Goal: Task Accomplishment & Management: Use online tool/utility

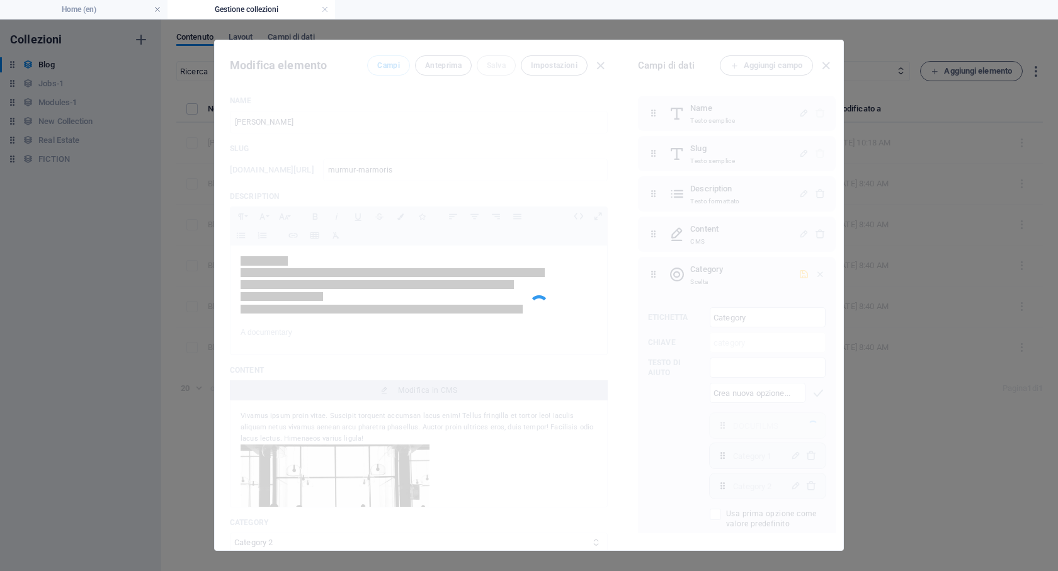
select select "Category 2"
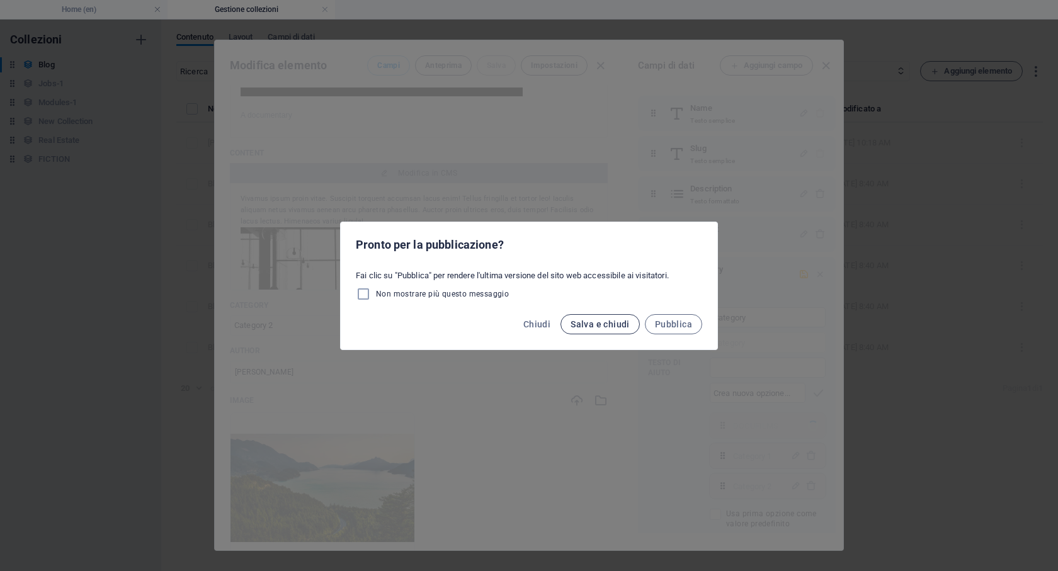
click at [612, 325] on span "Salva e chiudi" at bounding box center [600, 324] width 59 height 10
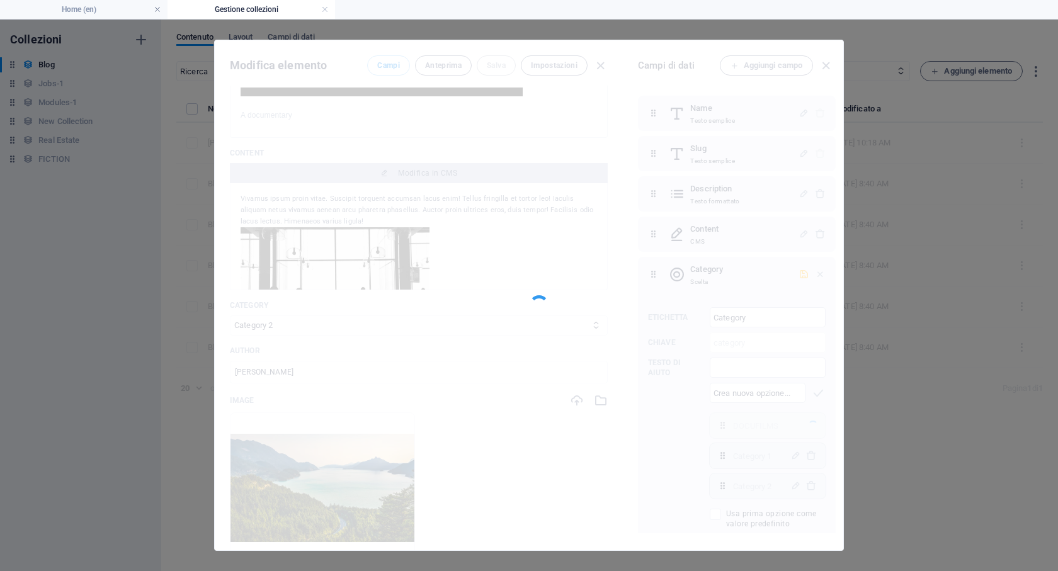
click at [88, 86] on div "Modifica elemento Campi Anteprima Salva Impostazioni Name [PERSON_NAME] ​ Slug …" at bounding box center [529, 296] width 1058 height 552
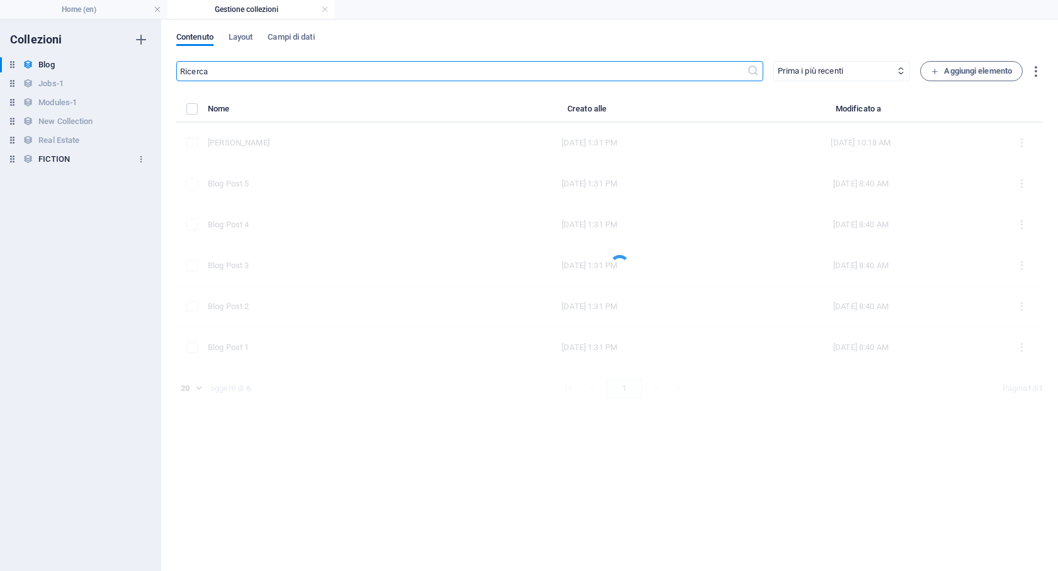
click at [72, 161] on div "FICTION FICTION" at bounding box center [74, 159] width 149 height 15
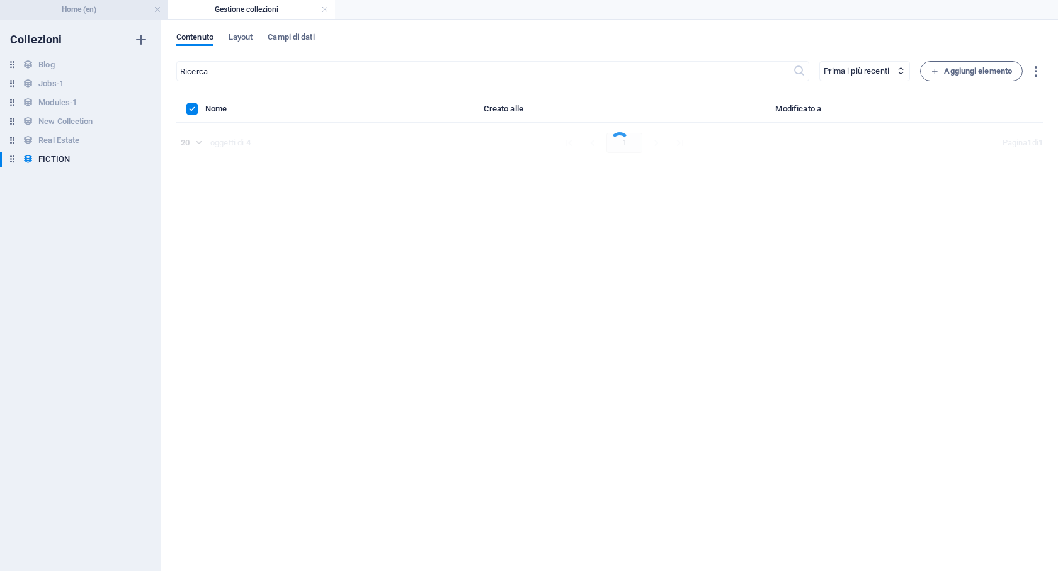
click at [128, 17] on li "Home (en)" at bounding box center [84, 9] width 168 height 19
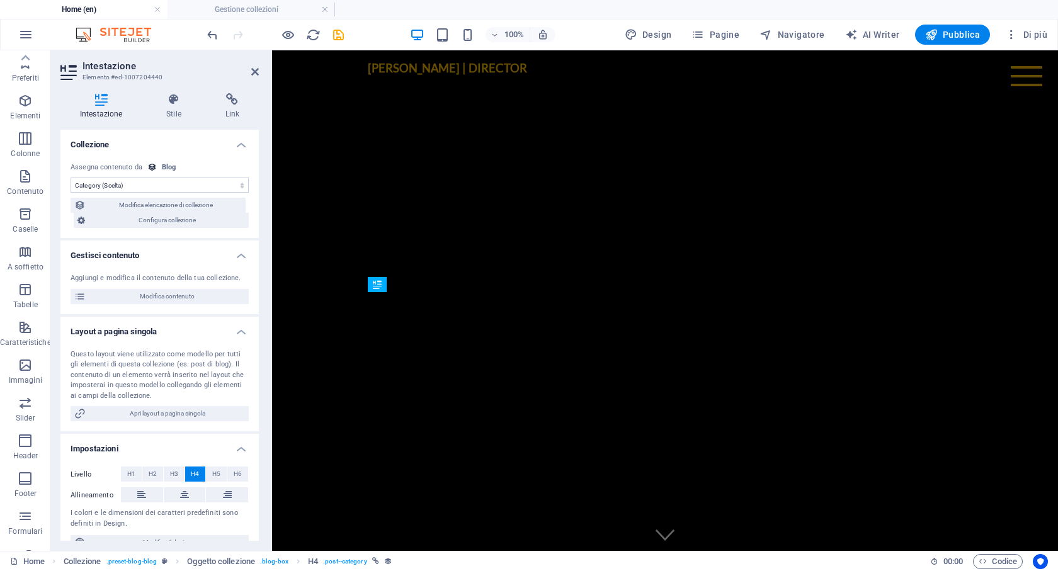
scroll to position [1025, 0]
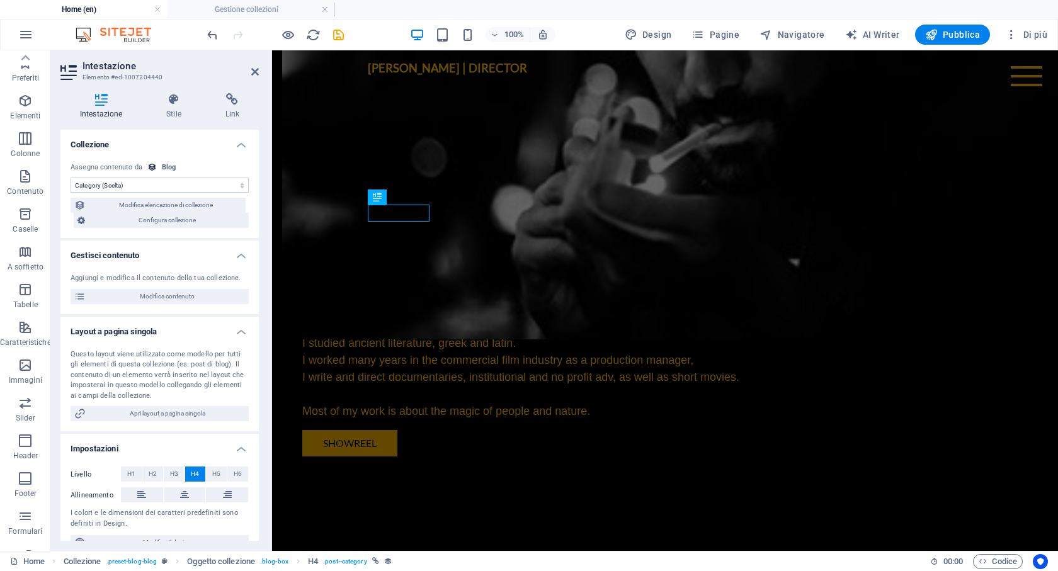
click at [167, 185] on select "Nessuna assegnazione, il contenuto rimane statico Creato alle (Data) Aggiornato…" at bounding box center [160, 185] width 178 height 15
click at [71, 178] on select "Nessuna assegnazione, il contenuto rimane statico Creato alle (Data) Aggiornato…" at bounding box center [160, 185] width 178 height 15
click at [165, 142] on h4 "Collezione" at bounding box center [159, 141] width 198 height 23
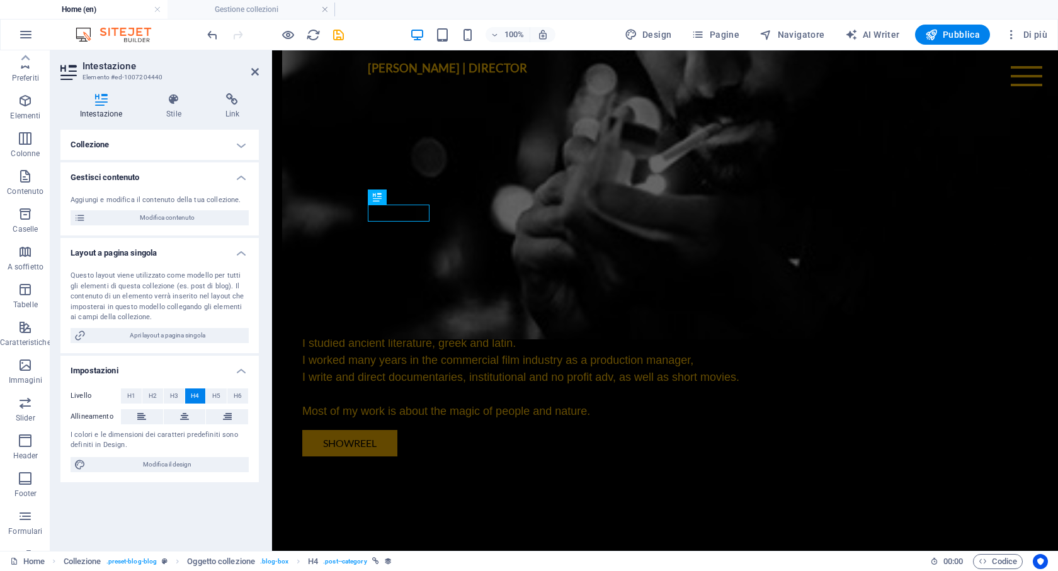
click at [165, 142] on h4 "Collezione" at bounding box center [159, 145] width 198 height 30
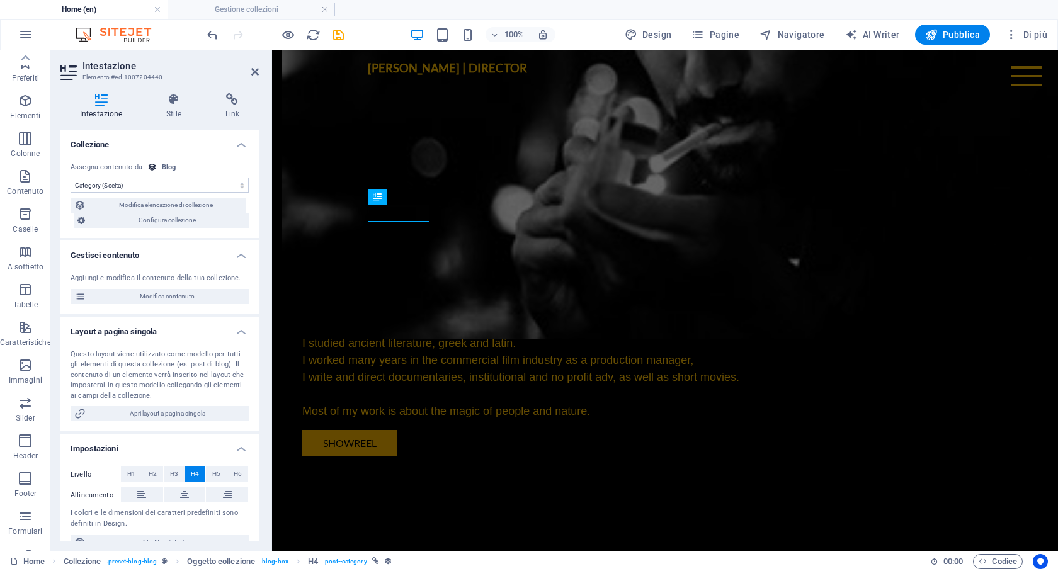
click at [165, 142] on h4 "Collezione" at bounding box center [159, 141] width 198 height 23
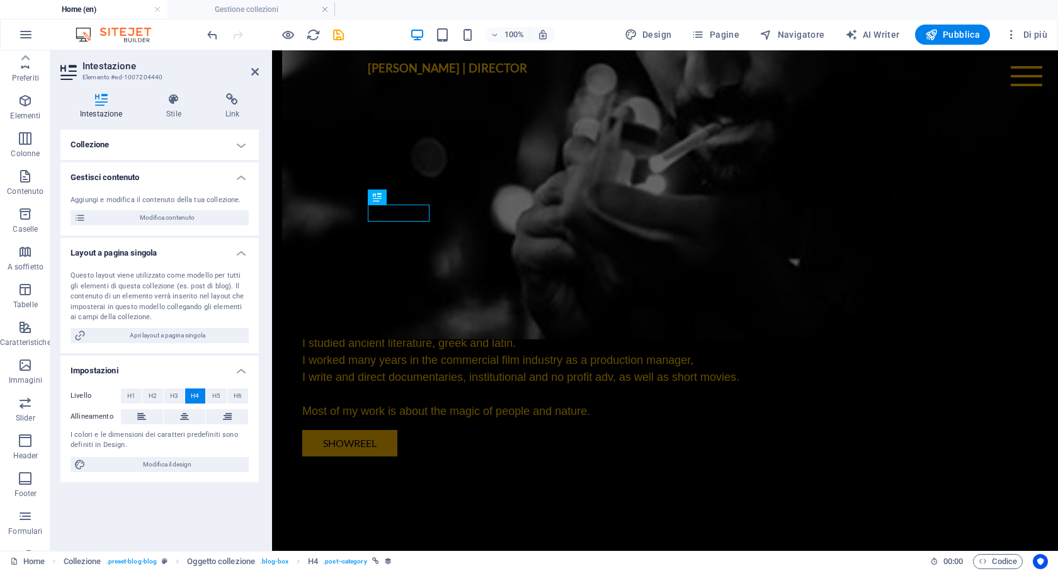
click at [165, 178] on h4 "Gestisci contenuto" at bounding box center [159, 174] width 198 height 23
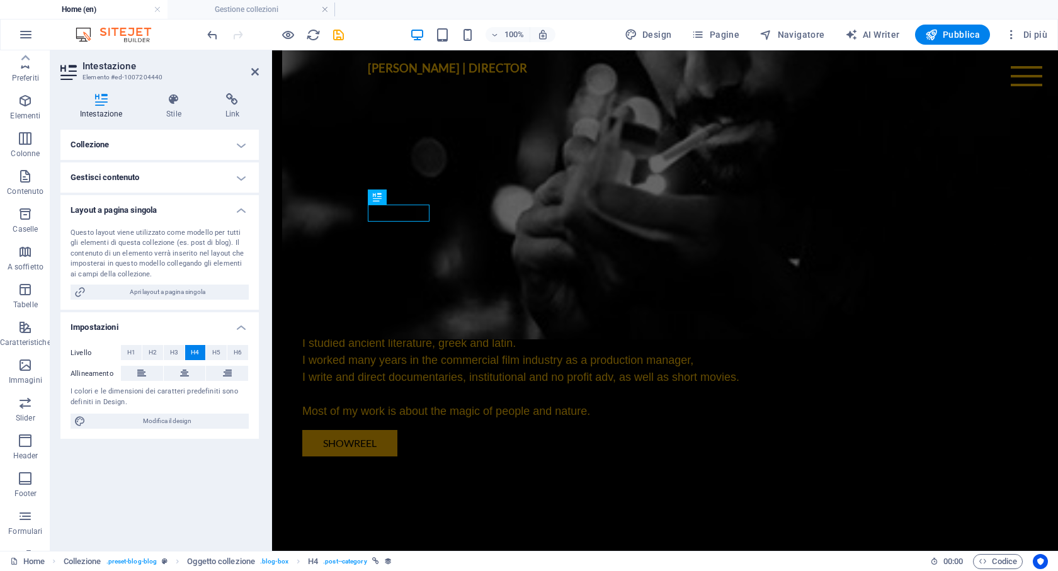
click at [166, 208] on h4 "Layout a pagina singola" at bounding box center [159, 206] width 198 height 23
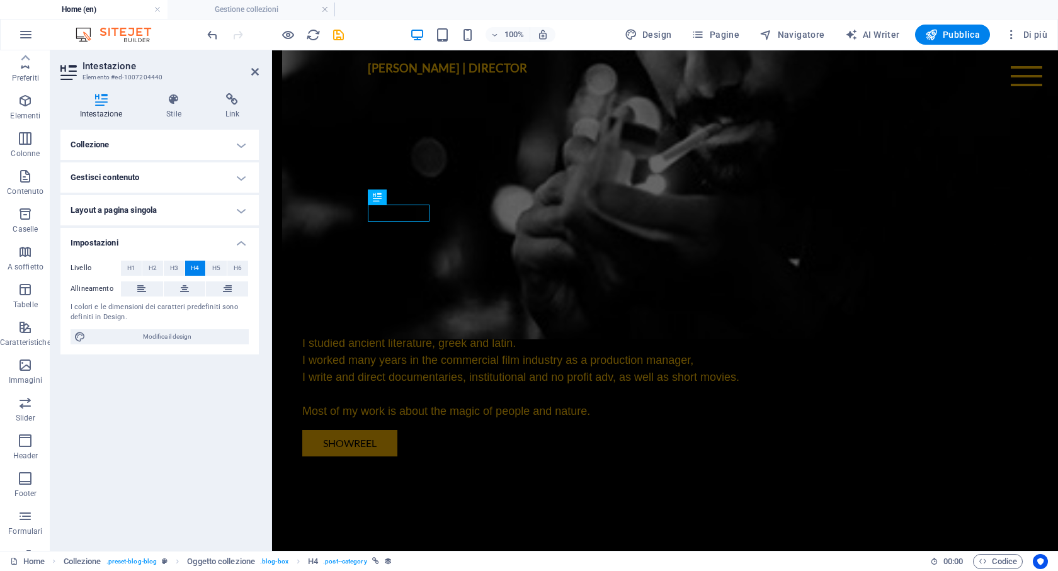
click at [227, 141] on h4 "Collezione" at bounding box center [159, 145] width 198 height 30
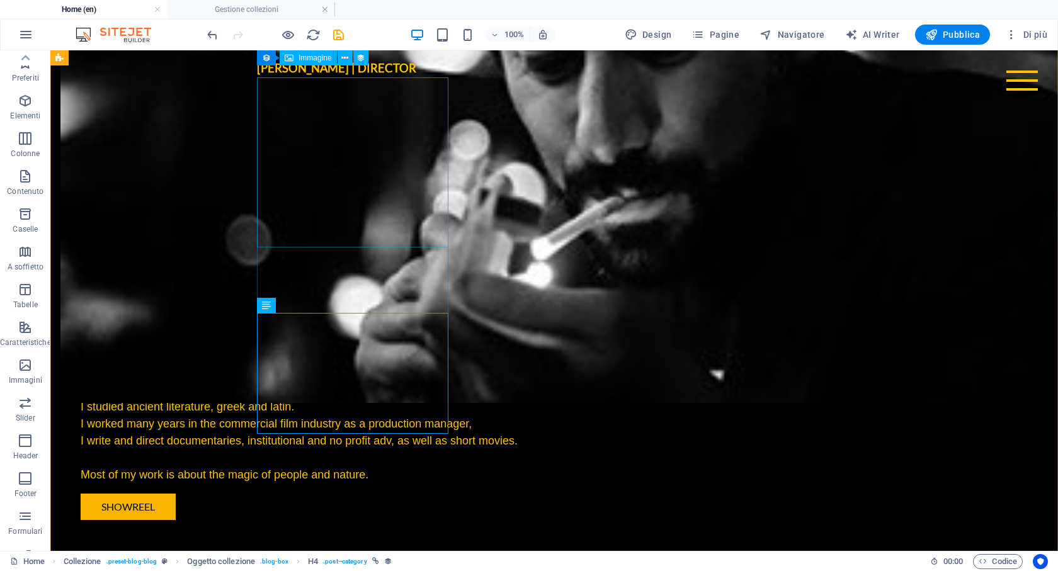
scroll to position [934, 0]
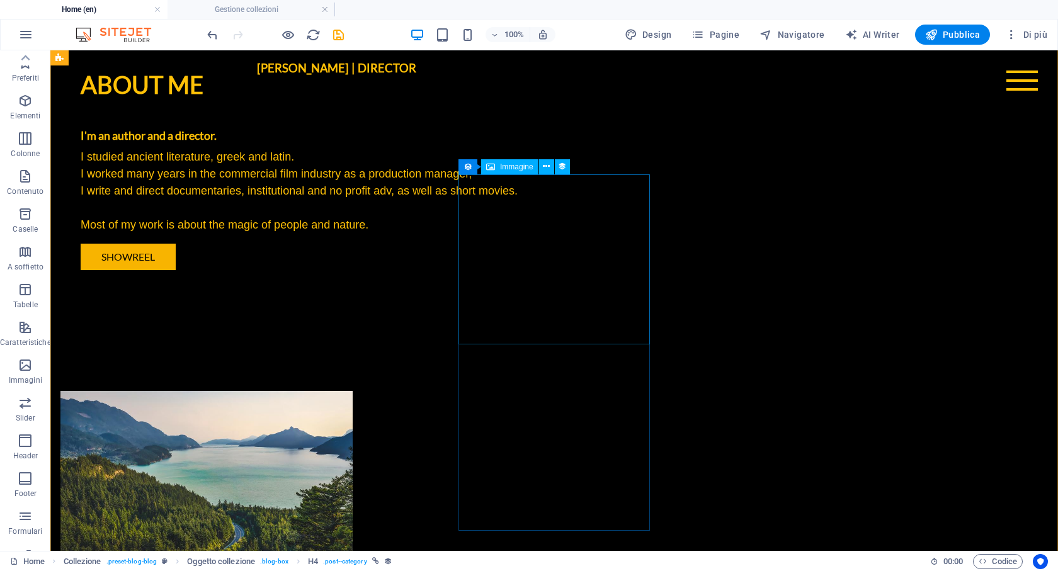
scroll to position [1213, 0]
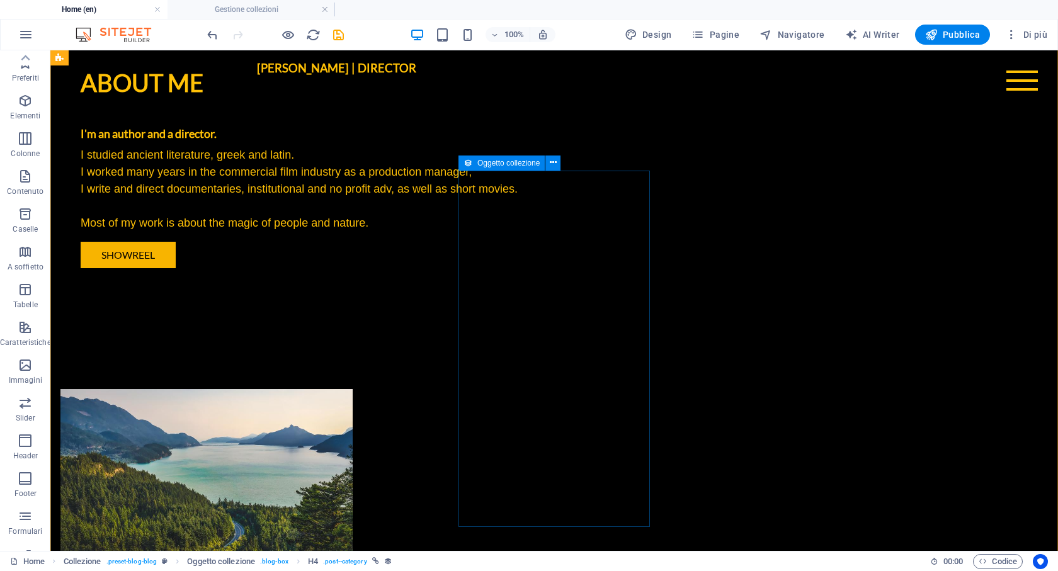
click at [473, 166] on div "Oggetto collezione" at bounding box center [502, 163] width 86 height 15
click at [554, 164] on icon at bounding box center [553, 162] width 7 height 13
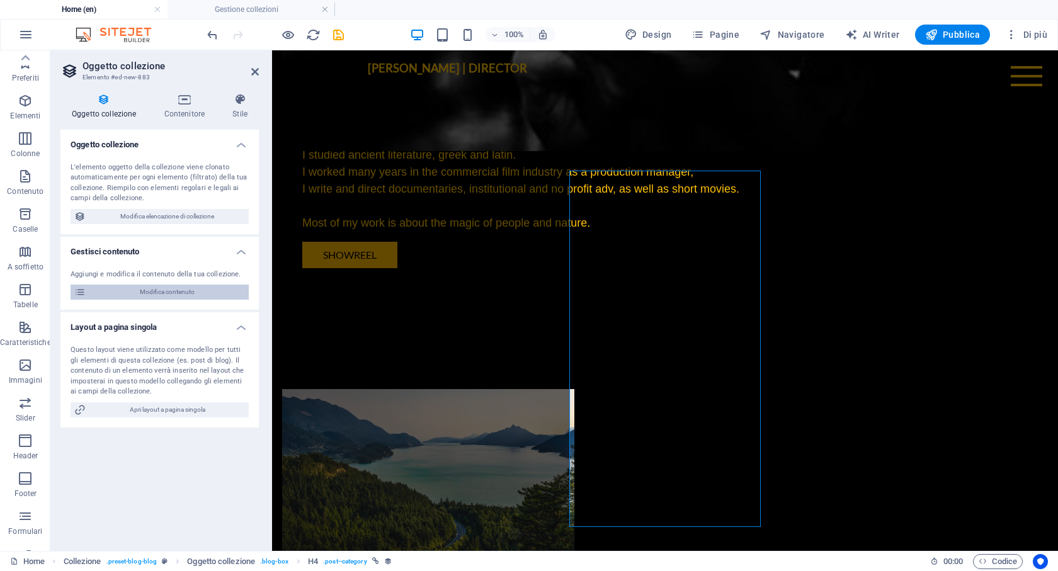
click at [176, 294] on span "Modifica contenuto" at bounding box center [167, 292] width 156 height 15
select select "Category 1"
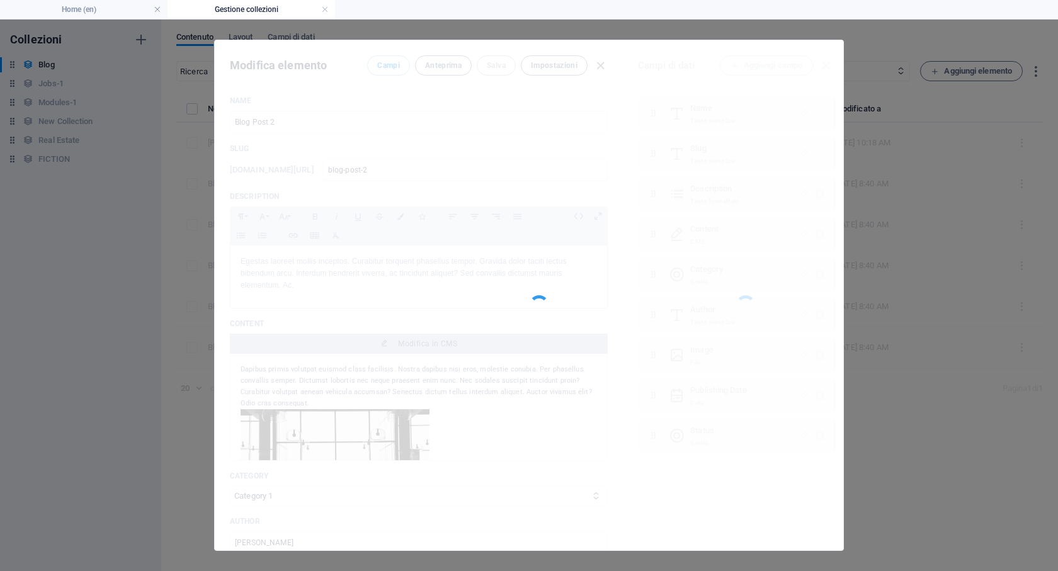
scroll to position [0, 0]
click at [246, 9] on h4 "Gestione collezioni" at bounding box center [252, 10] width 168 height 14
click at [323, 8] on link at bounding box center [325, 10] width 8 height 12
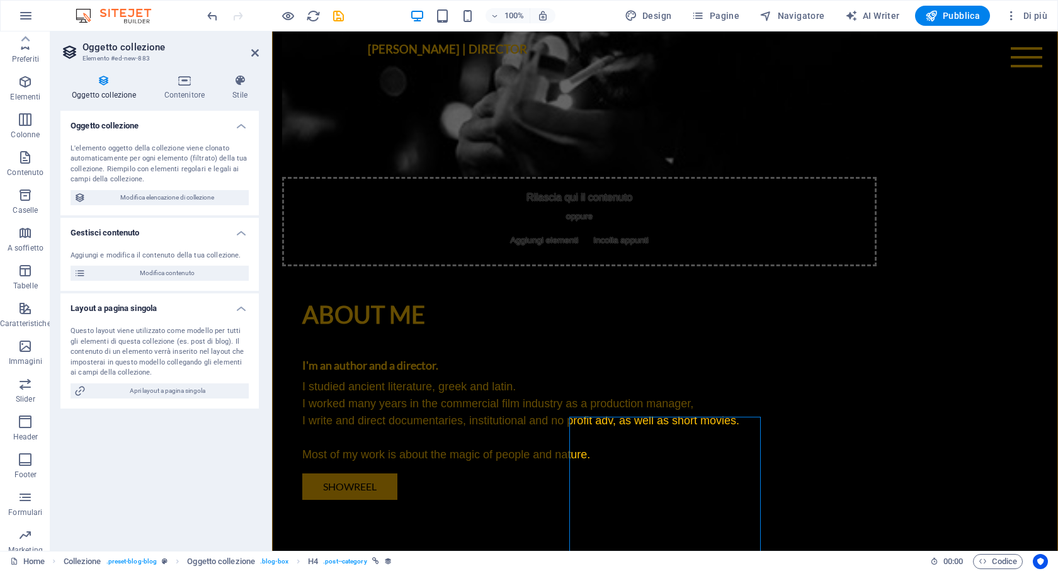
scroll to position [999, 0]
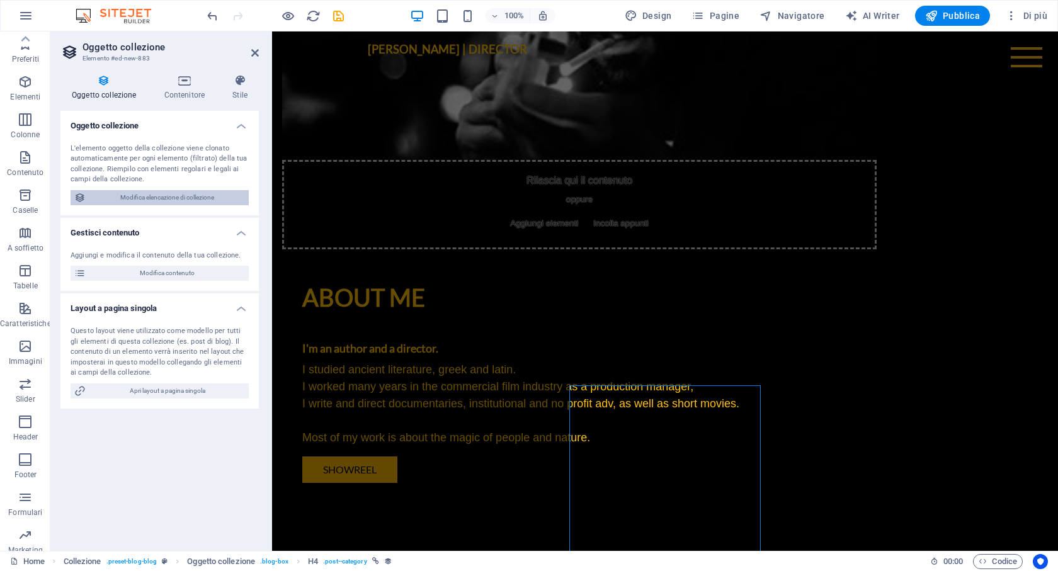
click at [146, 198] on span "Modifica elencazione di collezione" at bounding box center [167, 197] width 156 height 15
select select "columns.publishing_date_DESC"
select select "columns.status"
select select "columns.publishing_date"
select select "past"
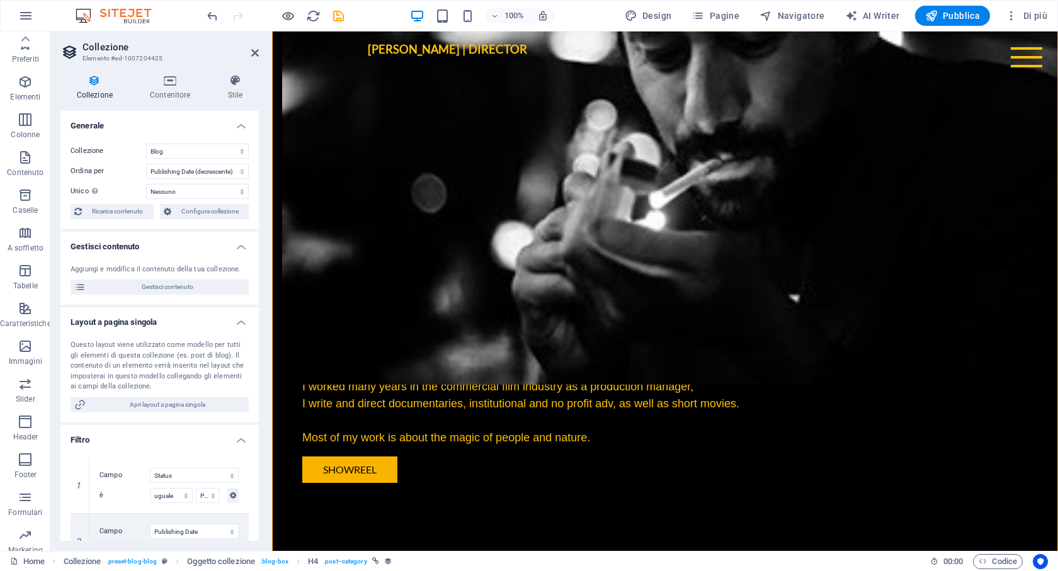
click at [187, 142] on div "Collezione Blog FICTION Jobs-1 Modules-1 New Collection Real Estate Ordina per …" at bounding box center [159, 182] width 198 height 96
click at [188, 144] on select "Blog FICTION Jobs-1 Modules-1 New Collection Real Estate" at bounding box center [197, 151] width 103 height 15
click at [146, 144] on select "Blog FICTION Jobs-1 Modules-1 New Collection Real Estate" at bounding box center [197, 151] width 103 height 15
select select "68df6fdeafb94d8006025494"
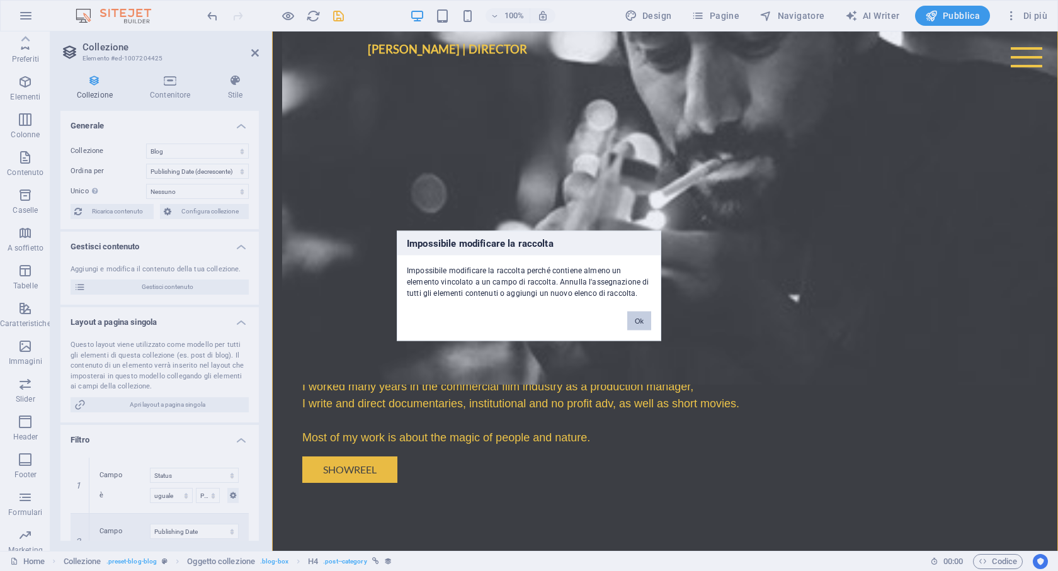
click at [631, 320] on button "Ok" at bounding box center [639, 320] width 24 height 19
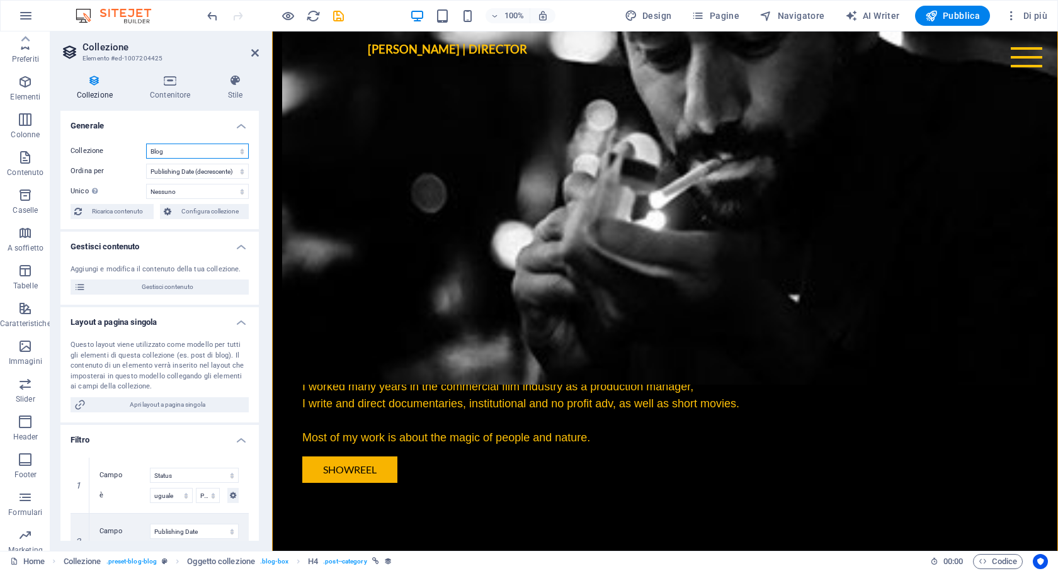
click at [221, 148] on select "Blog FICTION Jobs-1 Modules-1 New Collection Real Estate" at bounding box center [197, 151] width 103 height 15
click at [213, 175] on select "Creato alle (crescente) Creato alle (decrescente) Aggiornato alle (crescente) A…" at bounding box center [197, 171] width 103 height 15
click at [202, 190] on select "Nessuno Name Slug Description Content Category Author Image Publishing Date Sta…" at bounding box center [197, 191] width 103 height 15
